Goal: Unclear

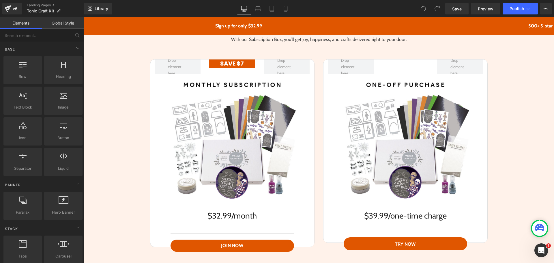
scroll to position [981, 0]
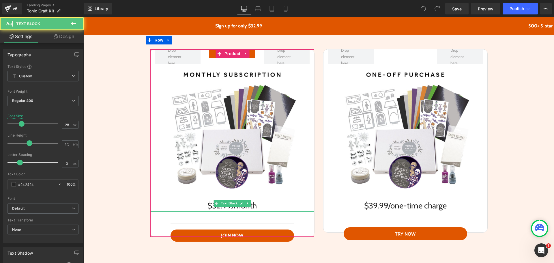
click at [289, 207] on div "$32.99/month" at bounding box center [232, 203] width 164 height 17
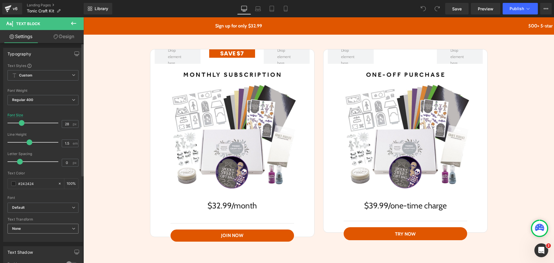
scroll to position [0, 0]
click at [66, 35] on link "Design" at bounding box center [64, 36] width 42 height 13
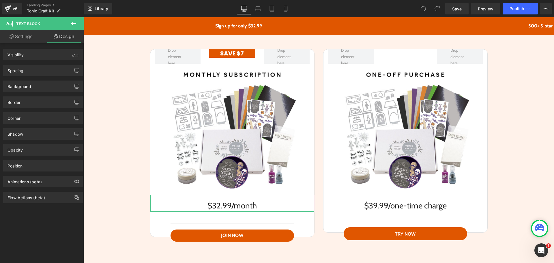
click at [25, 33] on link "Settings" at bounding box center [21, 36] width 42 height 13
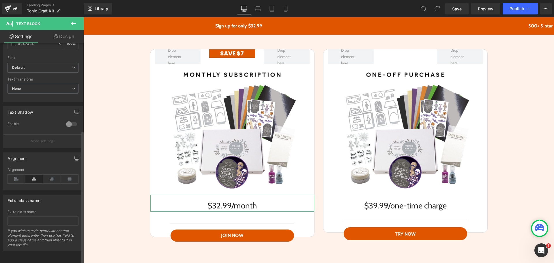
scroll to position [145, 0]
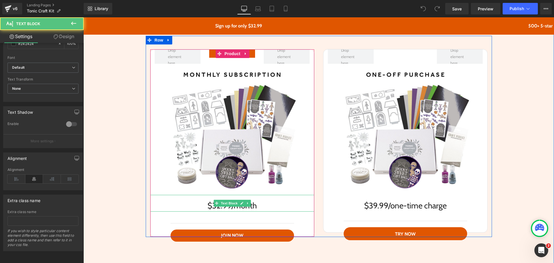
click at [158, 205] on div "$32.99/month" at bounding box center [232, 203] width 164 height 17
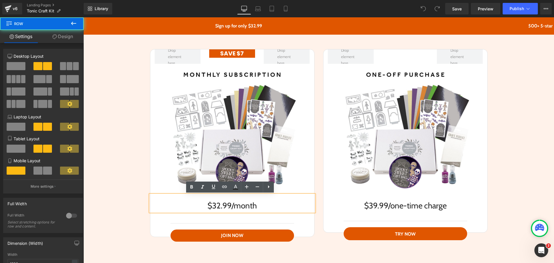
click at [146, 209] on div "SAVE $7 Text Block Row Sale Off (P) Image $32.99/month Text Block Separator Joi…" at bounding box center [232, 143] width 173 height 188
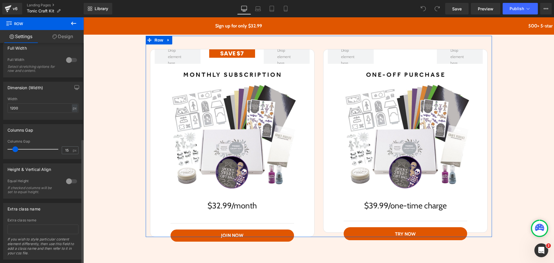
scroll to position [168, 0]
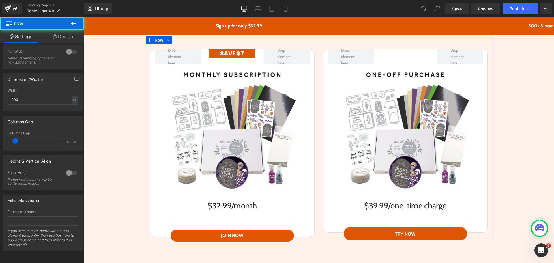
click at [317, 44] on div "SAVE $7 Text Block Row Sale Off (P) Image $32.99/month Text Block Separator Joi…" at bounding box center [319, 136] width 346 height 201
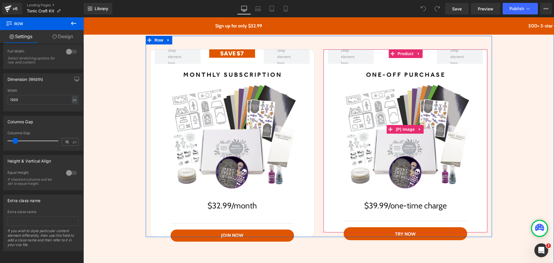
click at [324, 96] on link "Sale Off" at bounding box center [405, 129] width 164 height 131
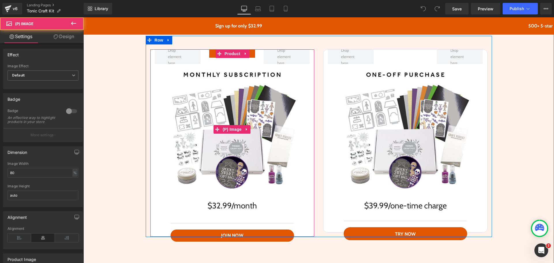
click at [310, 98] on link "Sale Off" at bounding box center [232, 129] width 164 height 131
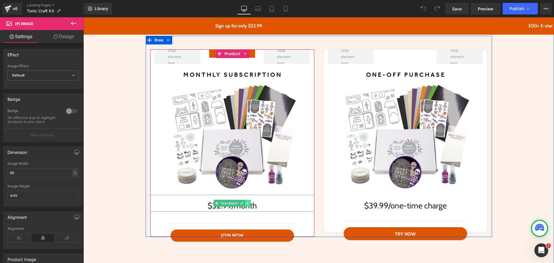
click at [246, 203] on icon at bounding box center [247, 202] width 3 height 3
click at [231, 203] on icon at bounding box center [232, 203] width 3 height 3
click at [146, 188] on div "SAVE $7 Text Block Row Sale Off (P) Image $32.99/month Text Block Separator Joi…" at bounding box center [232, 143] width 173 height 188
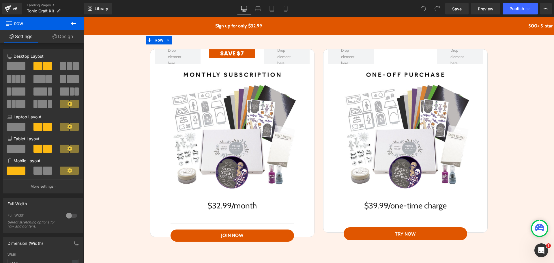
click at [319, 58] on div "SAVE $7 Text Block Row Sale Off (P) Image $39.99/one-time charge Text Block Sep…" at bounding box center [405, 141] width 173 height 184
click at [319, 63] on div "SAVE $7 Text Block Row Sale Off (P) Image $39.99/one-time charge Text Block Sep…" at bounding box center [405, 141] width 173 height 184
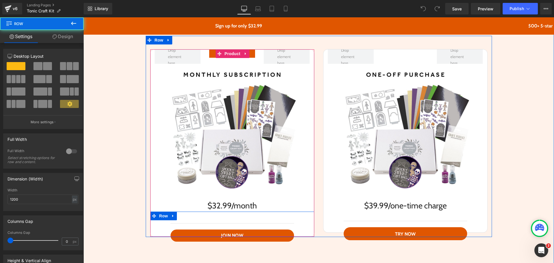
click at [158, 226] on div "Separator Join Now Button Row" at bounding box center [232, 224] width 164 height 25
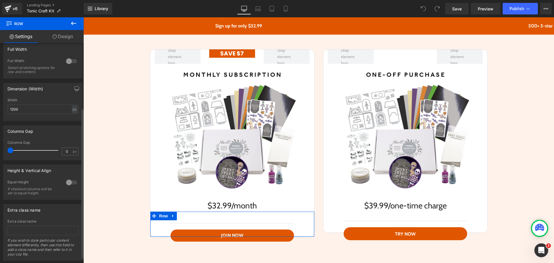
scroll to position [104, 0]
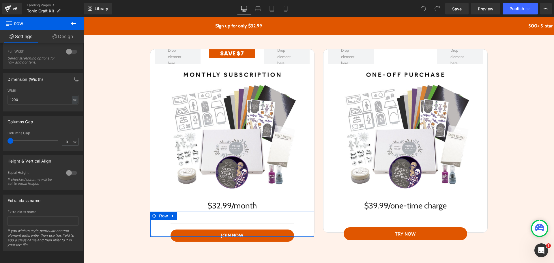
click at [62, 36] on link "Design" at bounding box center [63, 36] width 42 height 13
